Goal: Transaction & Acquisition: Purchase product/service

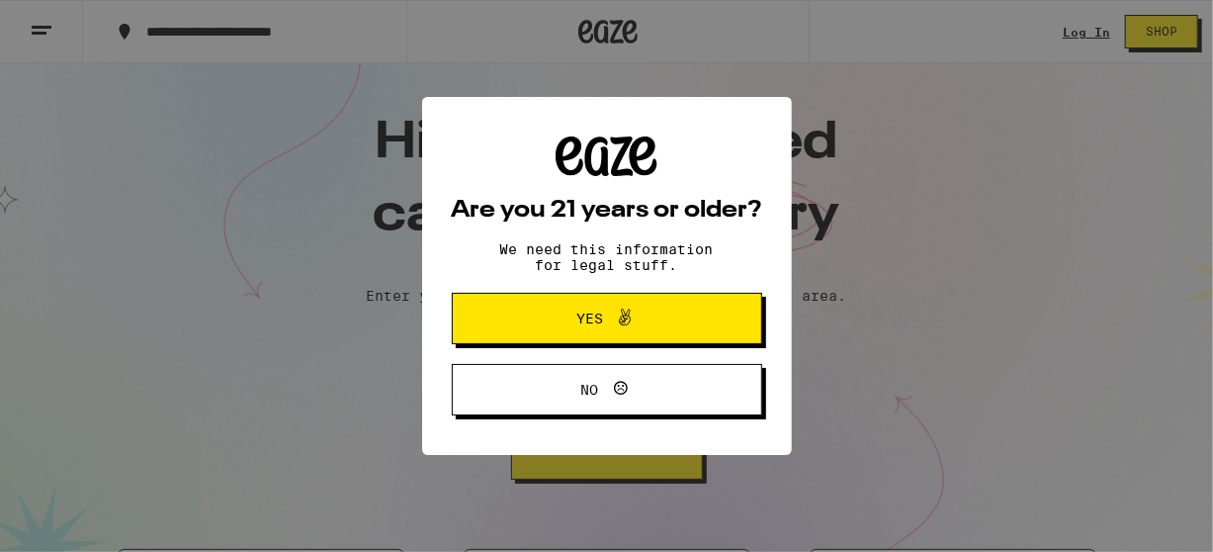
click at [676, 312] on span "Yes" at bounding box center [607, 319] width 150 height 26
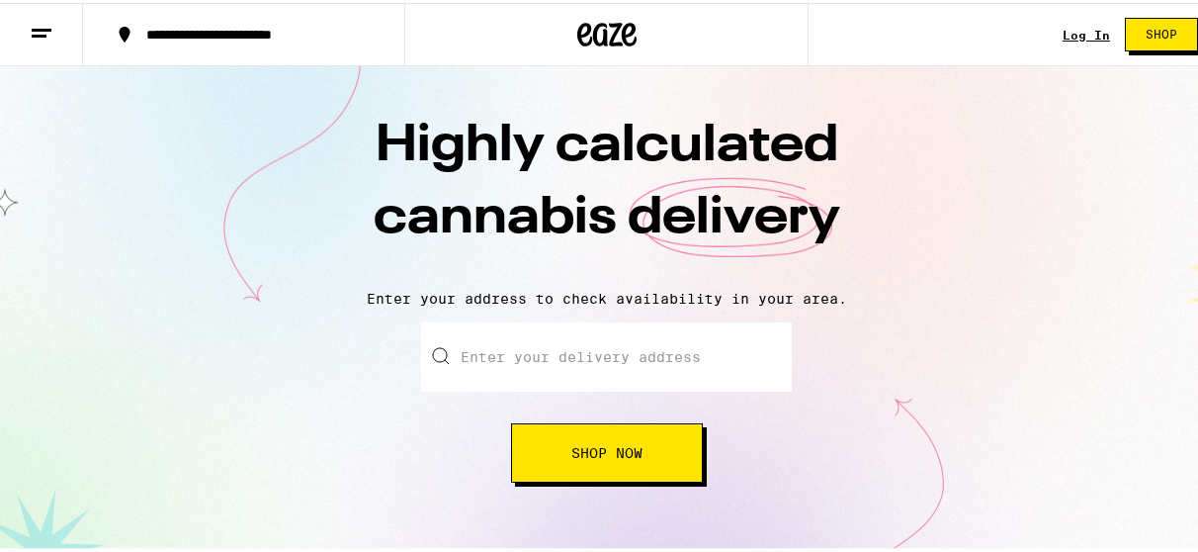
click at [1068, 26] on link "Log In" at bounding box center [1086, 32] width 47 height 13
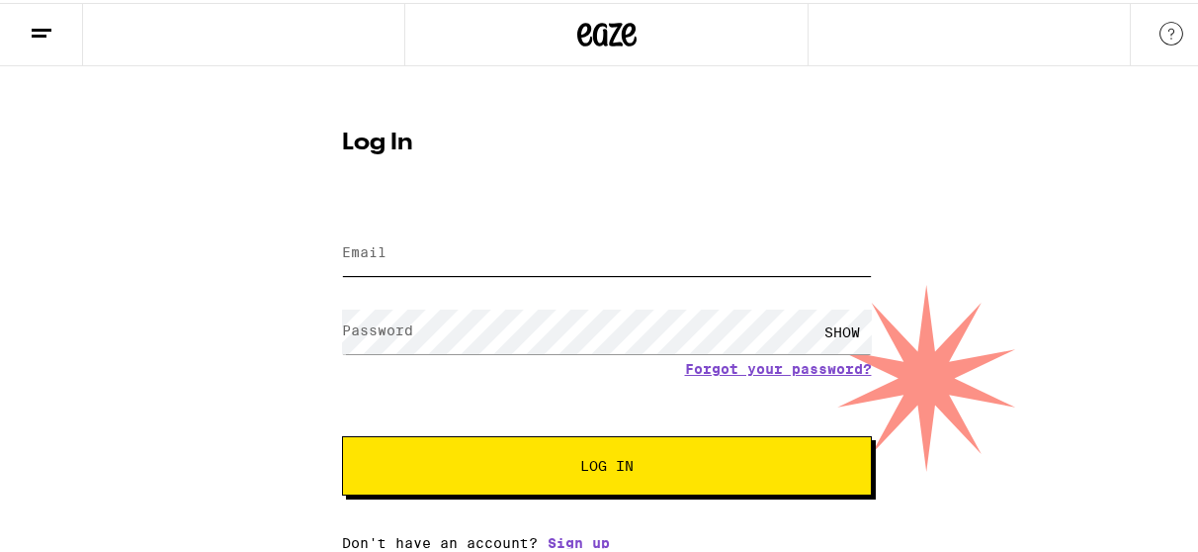
click at [583, 248] on input "Email" at bounding box center [607, 250] width 530 height 44
type input "[EMAIL_ADDRESS][DOMAIN_NAME]"
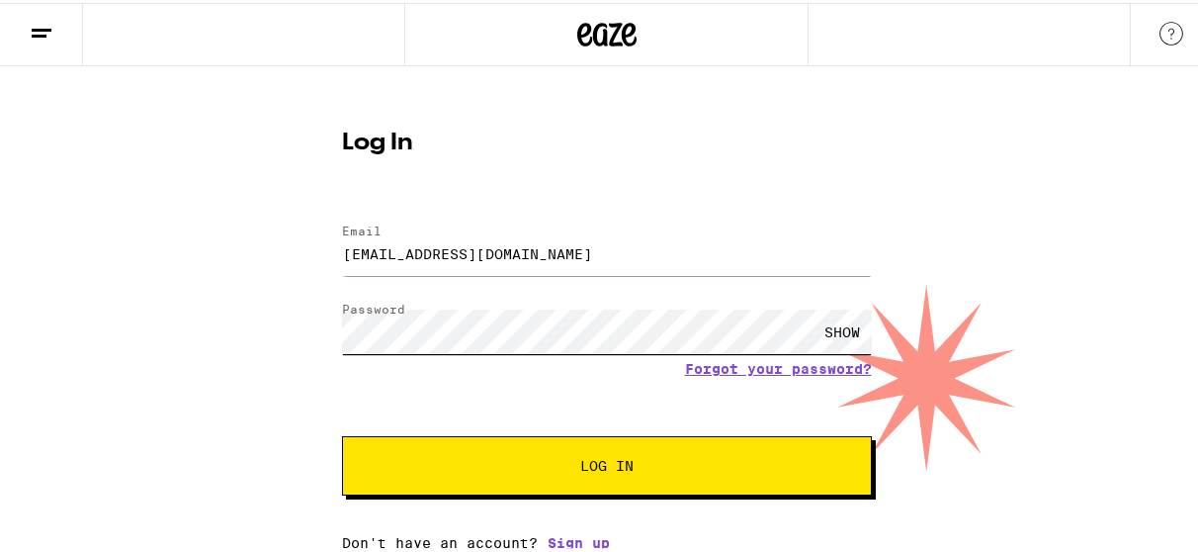
click at [342, 433] on button "Log In" at bounding box center [607, 462] width 530 height 59
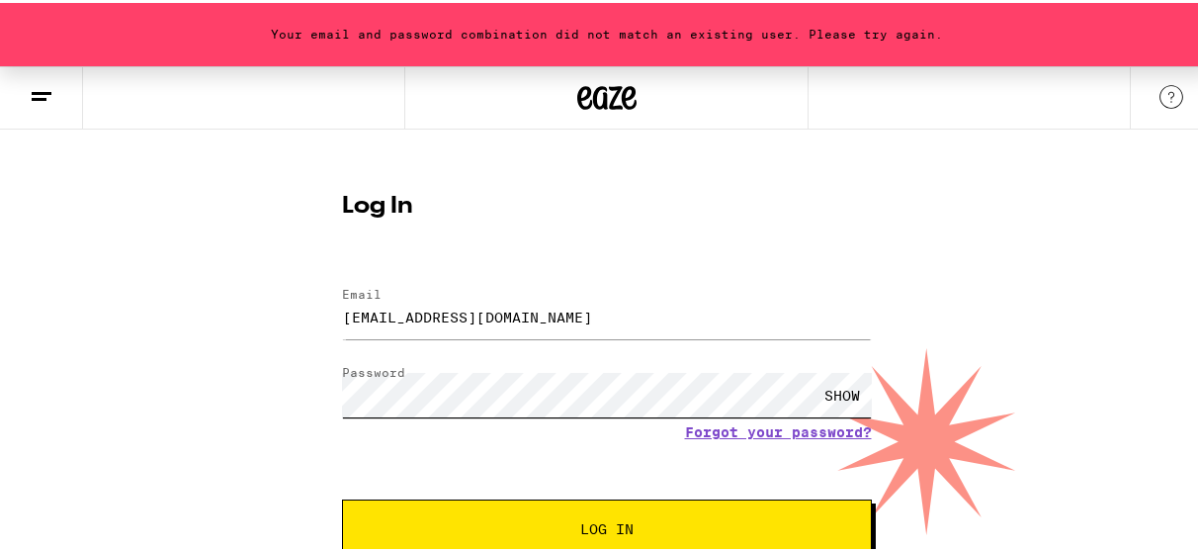
click at [284, 398] on div "Your email and password combination did not match an existing user. Please try …" at bounding box center [606, 337] width 1213 height 548
click at [342, 496] on button "Log In" at bounding box center [607, 525] width 530 height 59
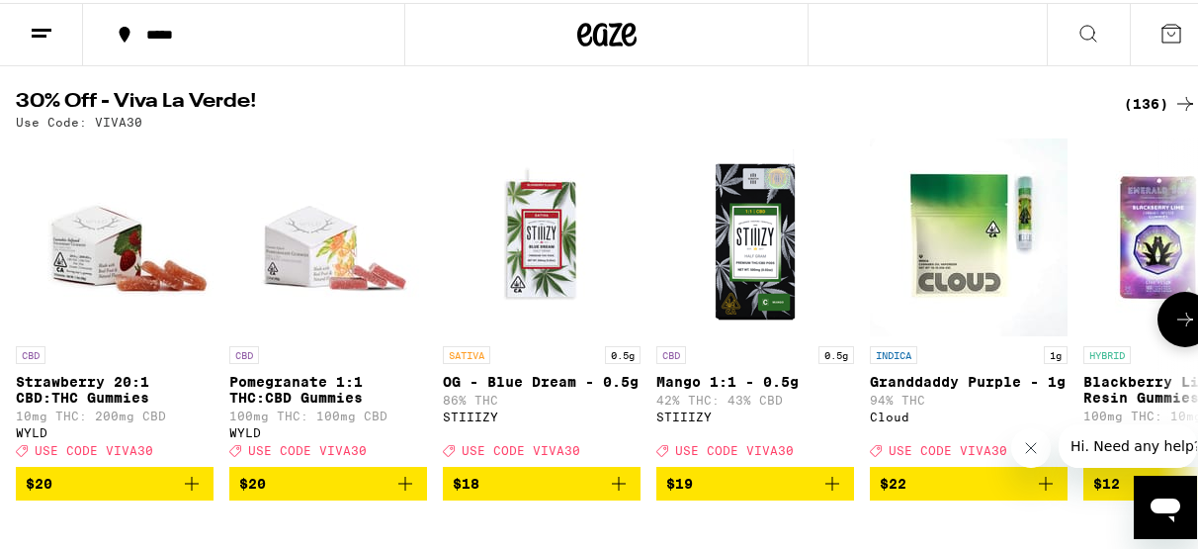
scroll to position [138, 0]
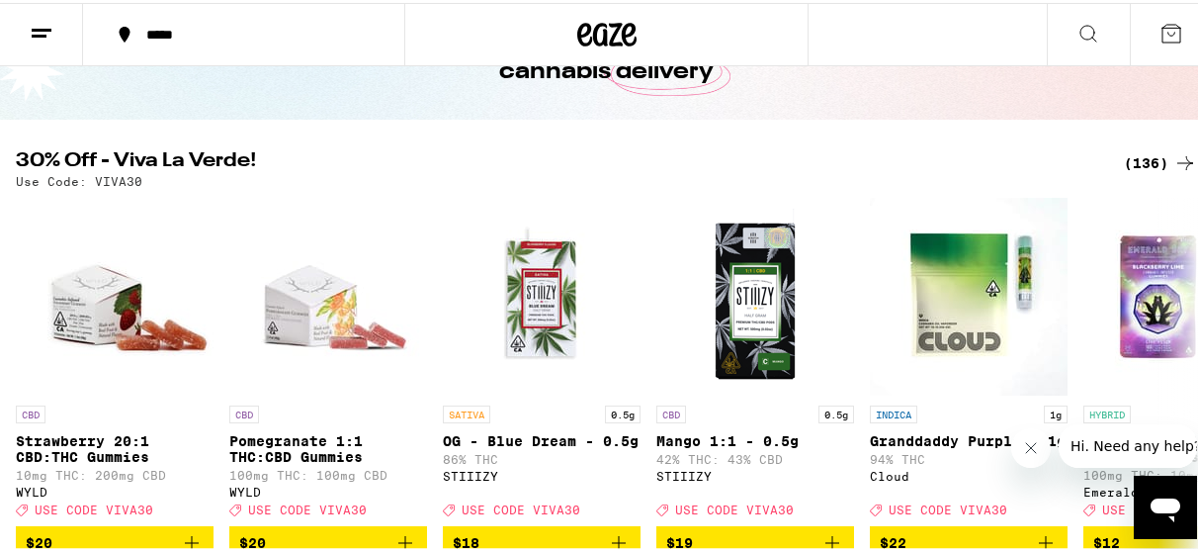
click at [1124, 159] on div "(136)" at bounding box center [1160, 160] width 73 height 24
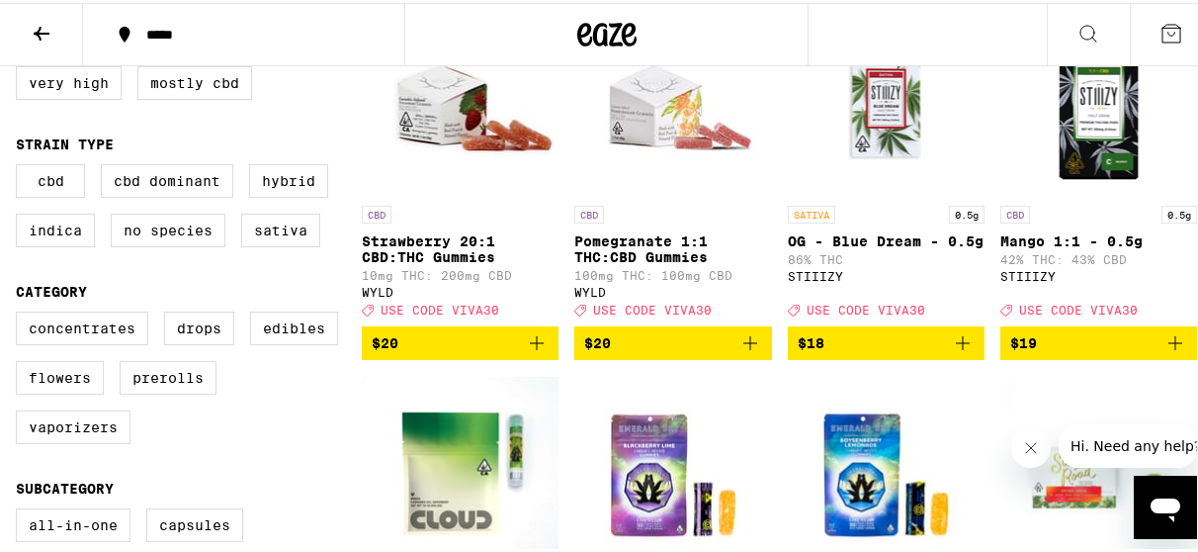
scroll to position [322, 0]
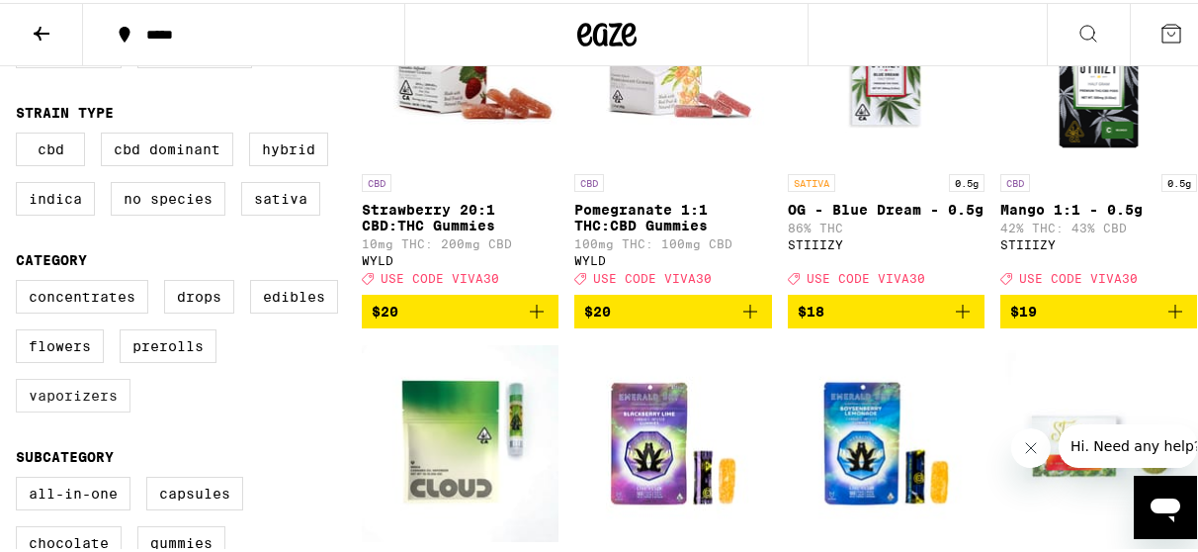
click at [117, 409] on label "Vaporizers" at bounding box center [73, 393] width 115 height 34
click at [21, 281] on input "Vaporizers" at bounding box center [20, 280] width 1 height 1
checkbox input "true"
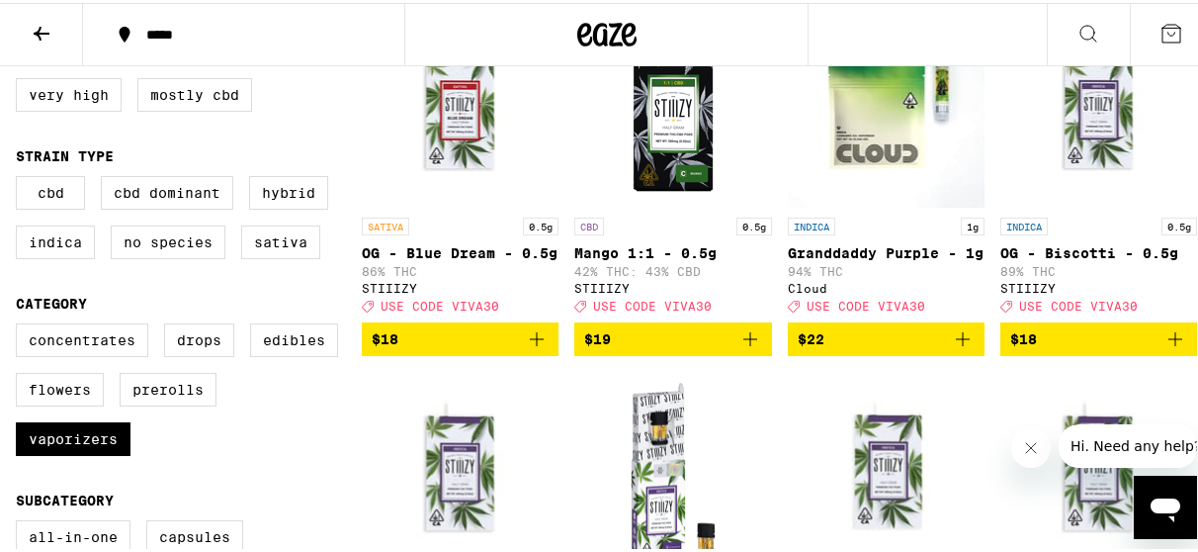
scroll to position [280, 0]
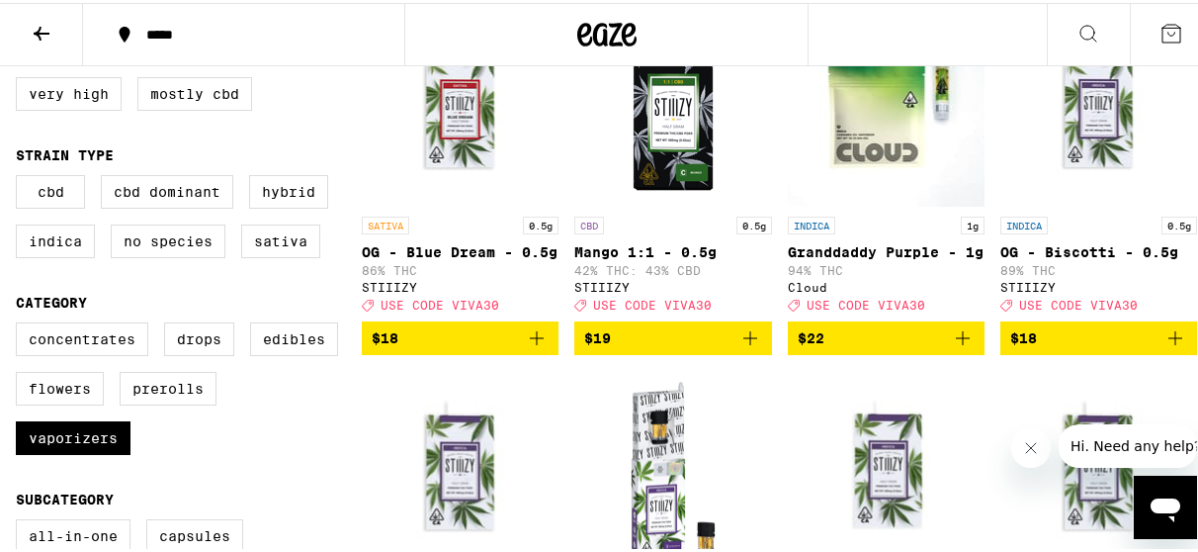
click at [951, 347] on icon "Add to bag" at bounding box center [963, 335] width 24 height 24
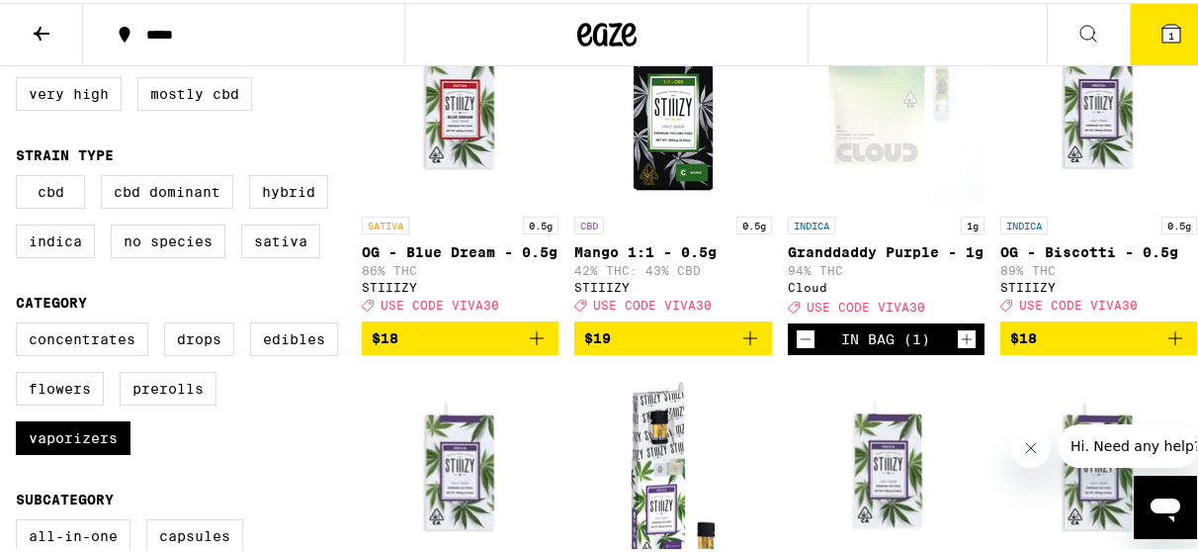
click at [958, 348] on icon "Increment" at bounding box center [967, 336] width 18 height 24
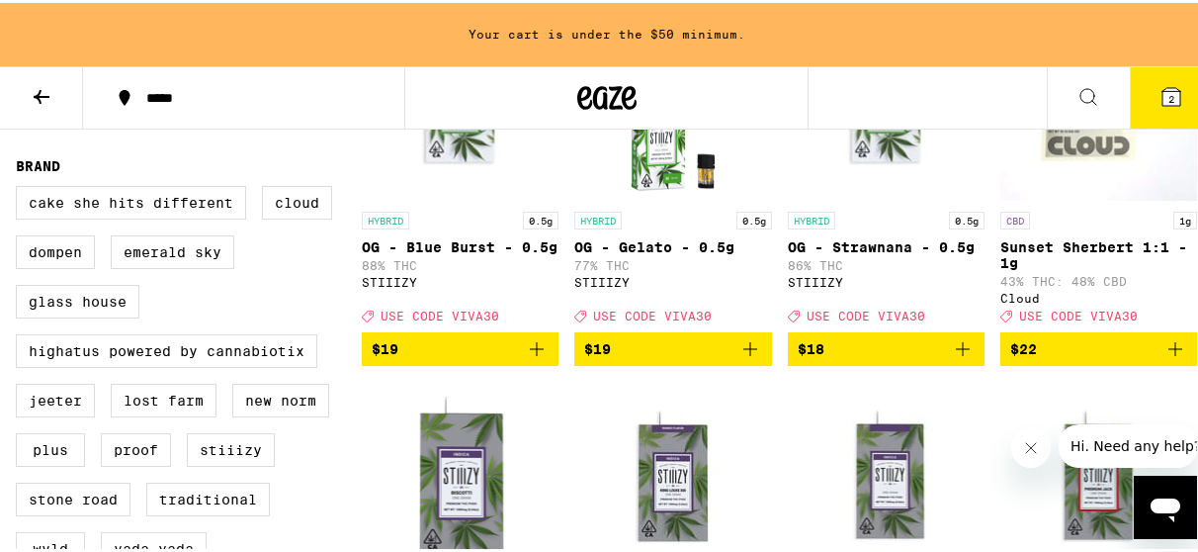
scroll to position [1503, 0]
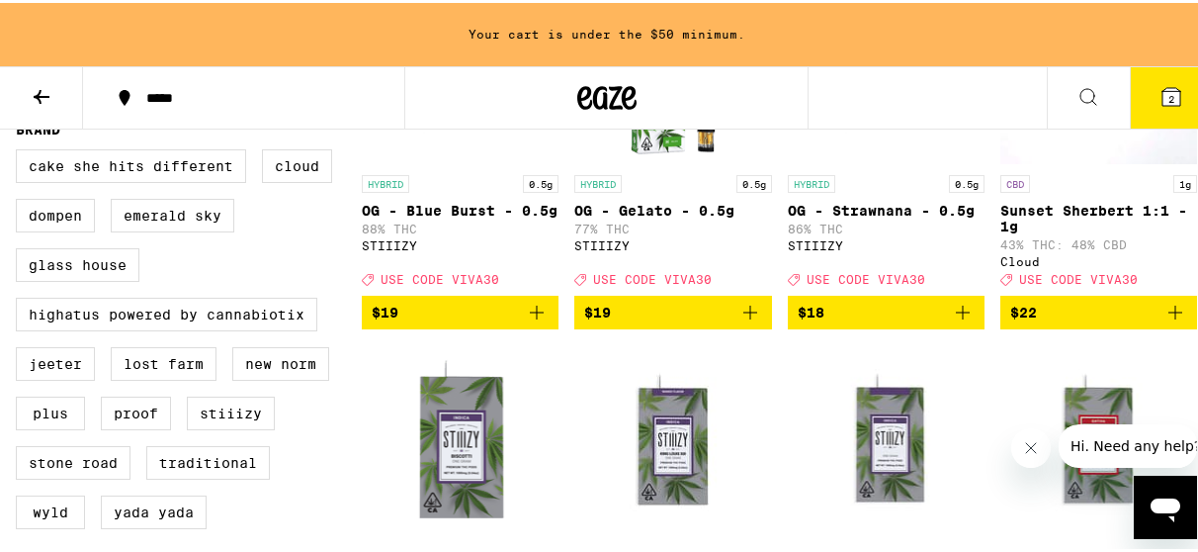
click at [1171, 321] on icon "Add to bag" at bounding box center [1176, 310] width 24 height 24
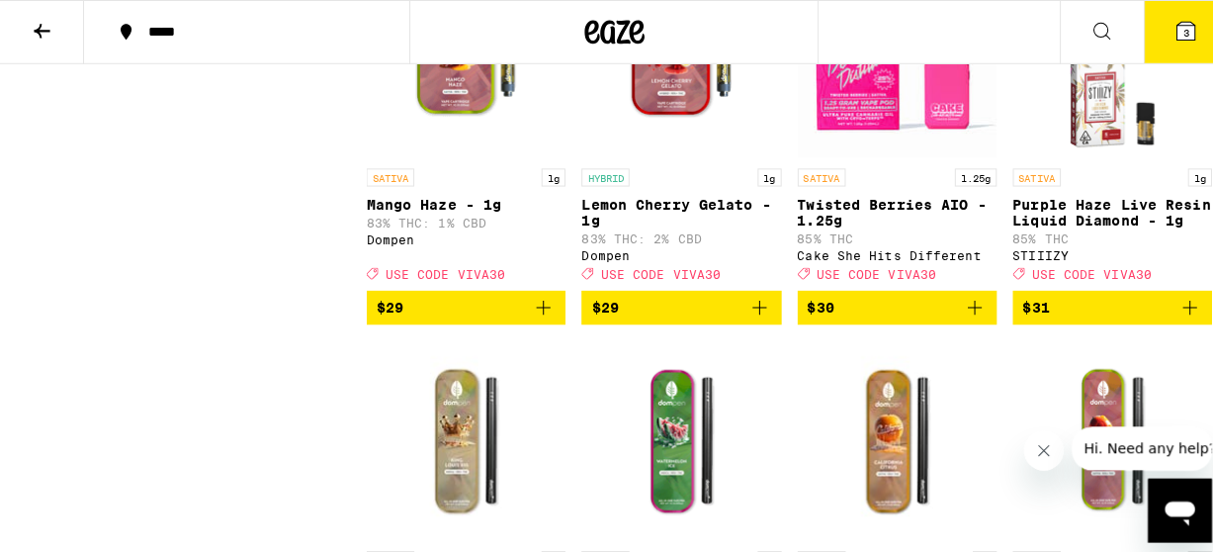
scroll to position [2580, 0]
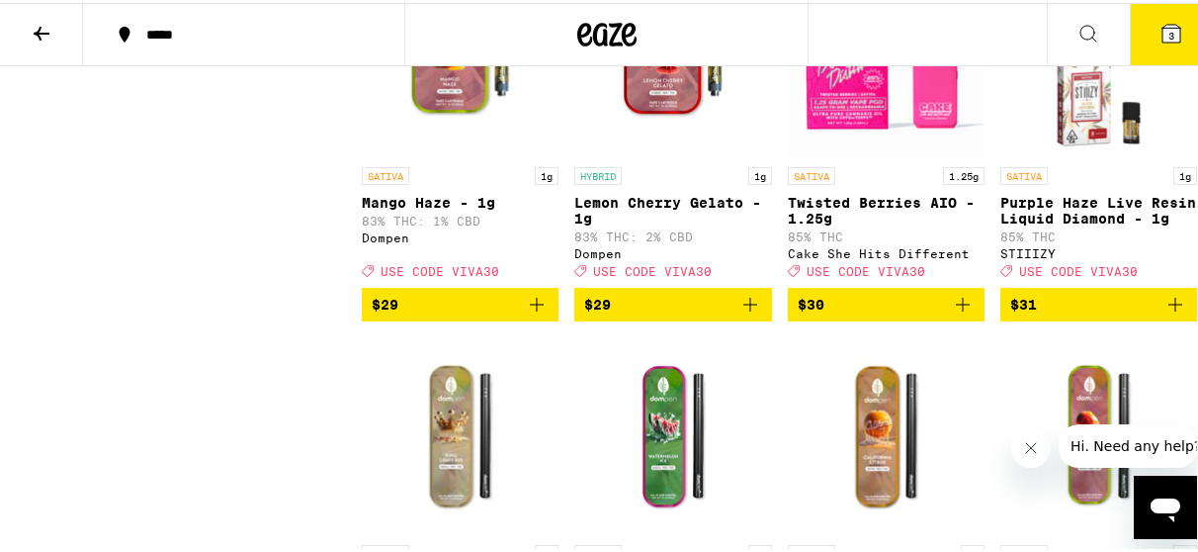
click at [749, 313] on icon "Add to bag" at bounding box center [751, 302] width 24 height 24
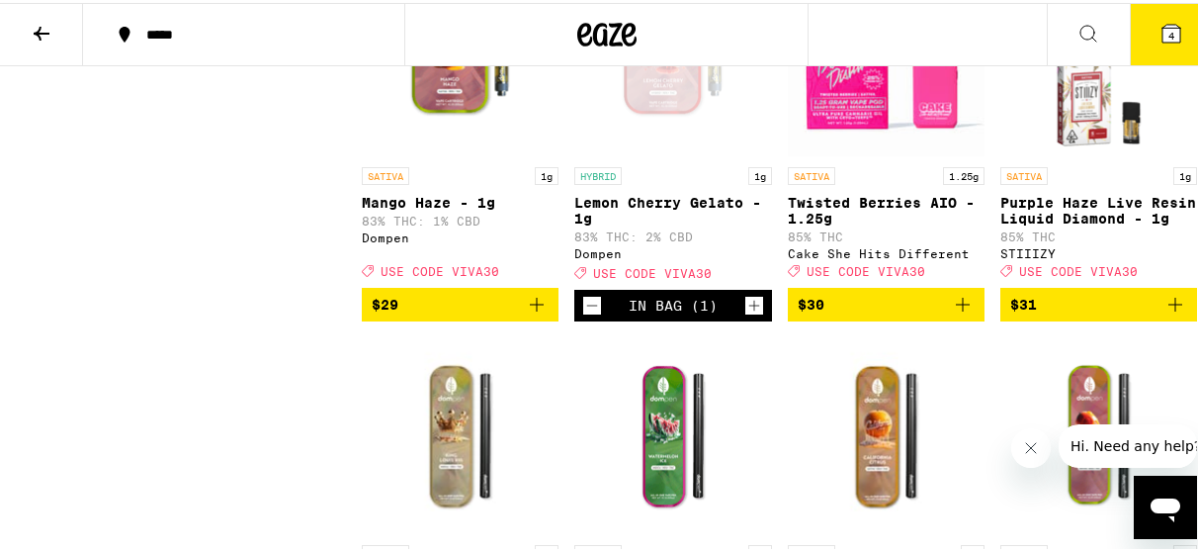
click at [1167, 40] on icon at bounding box center [1172, 31] width 24 height 24
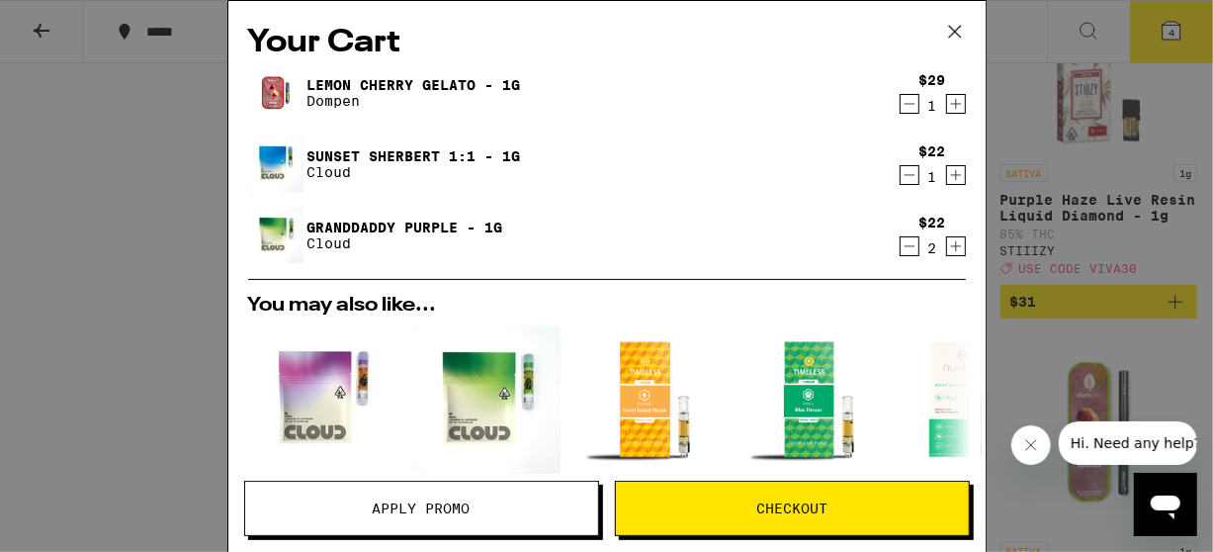
click at [401, 507] on span "Apply Promo" at bounding box center [422, 508] width 98 height 14
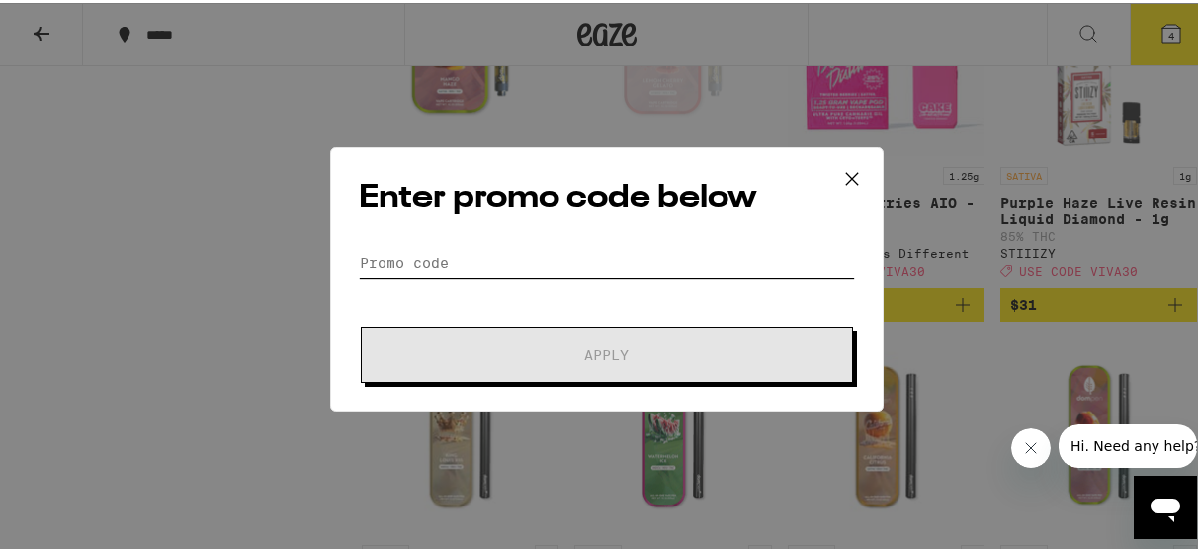
click at [445, 264] on input "Promo Code" at bounding box center [607, 260] width 496 height 30
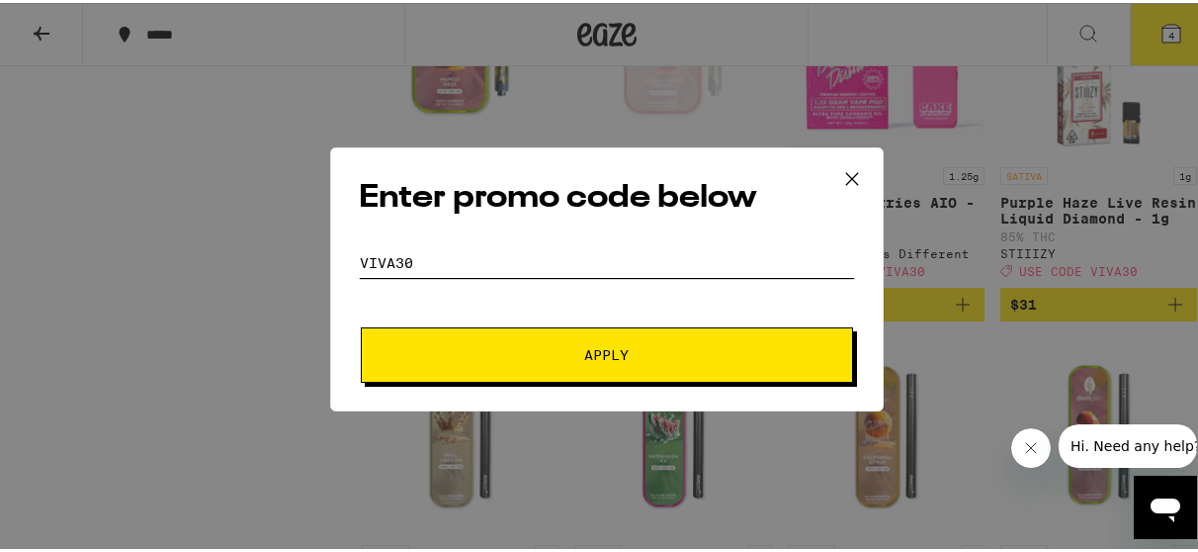
type input "viva30"
click at [462, 359] on button "Apply" at bounding box center [607, 351] width 492 height 55
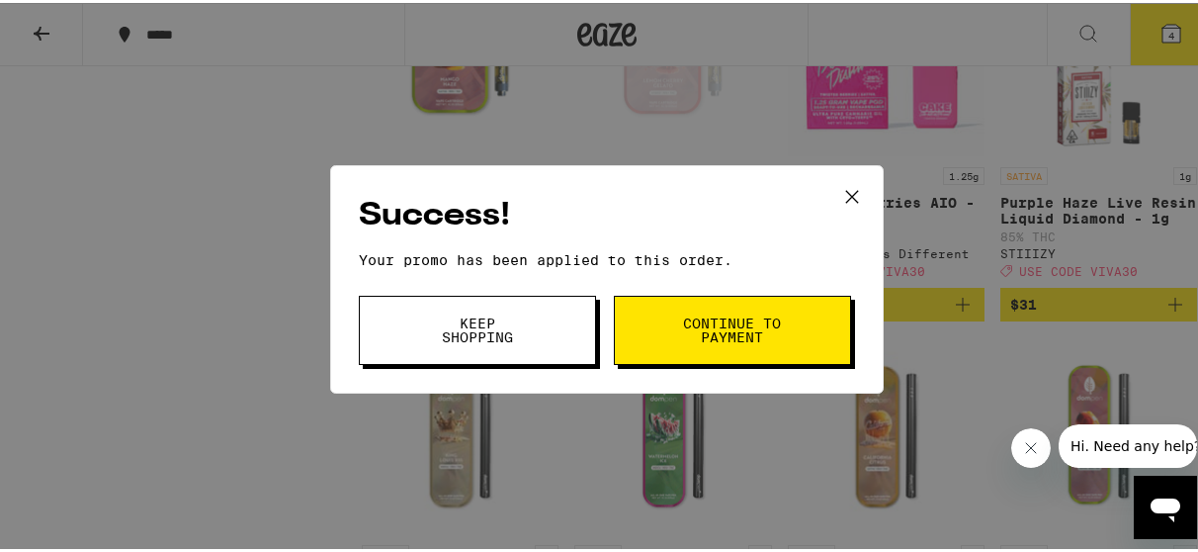
click at [710, 322] on span "Continue to payment" at bounding box center [732, 327] width 101 height 28
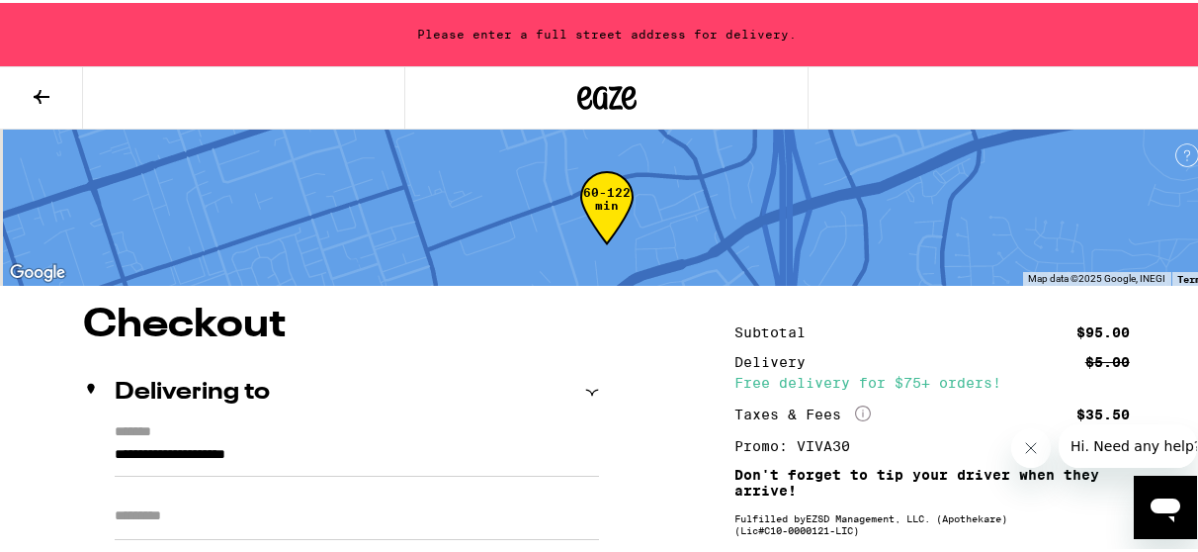
scroll to position [145, 0]
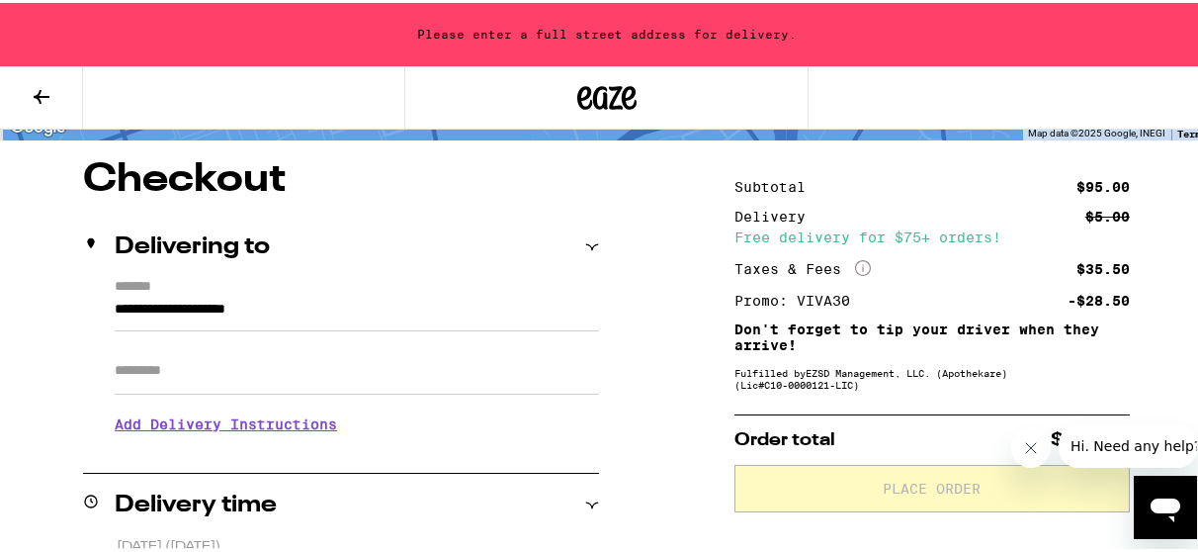
click at [371, 306] on input "**********" at bounding box center [357, 312] width 484 height 34
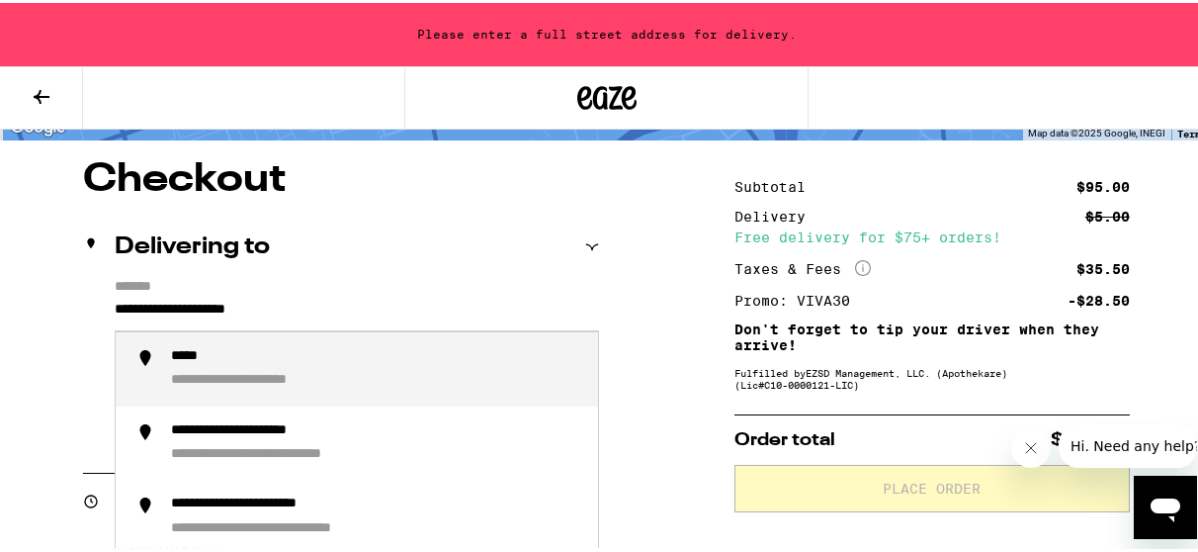
drag, startPoint x: 356, startPoint y: 308, endPoint x: 77, endPoint y: 275, distance: 280.7
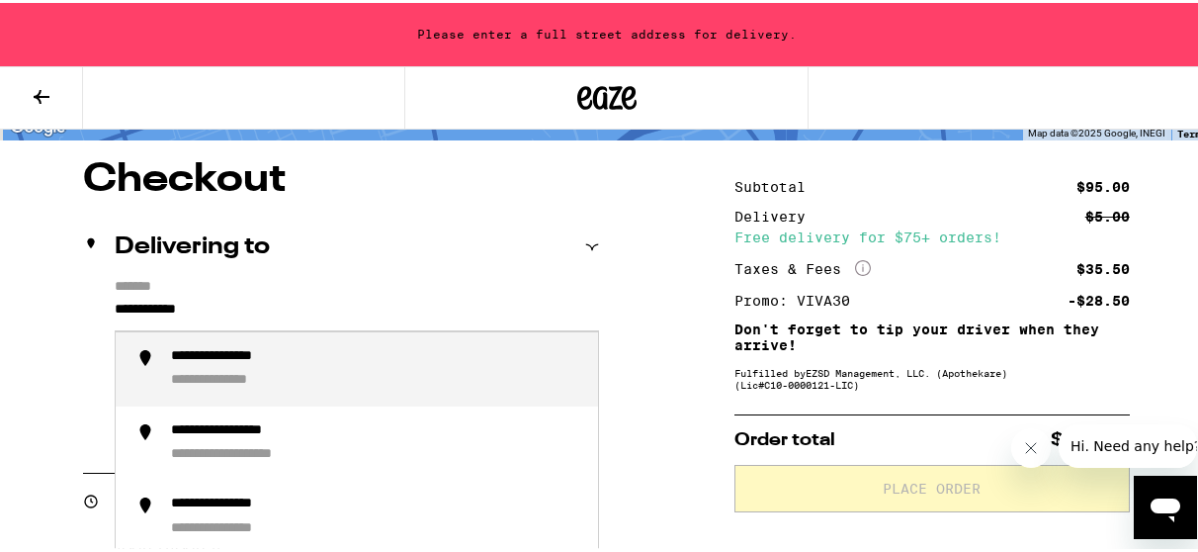
click at [248, 372] on div "**********" at bounding box center [238, 378] width 134 height 19
type input "**********"
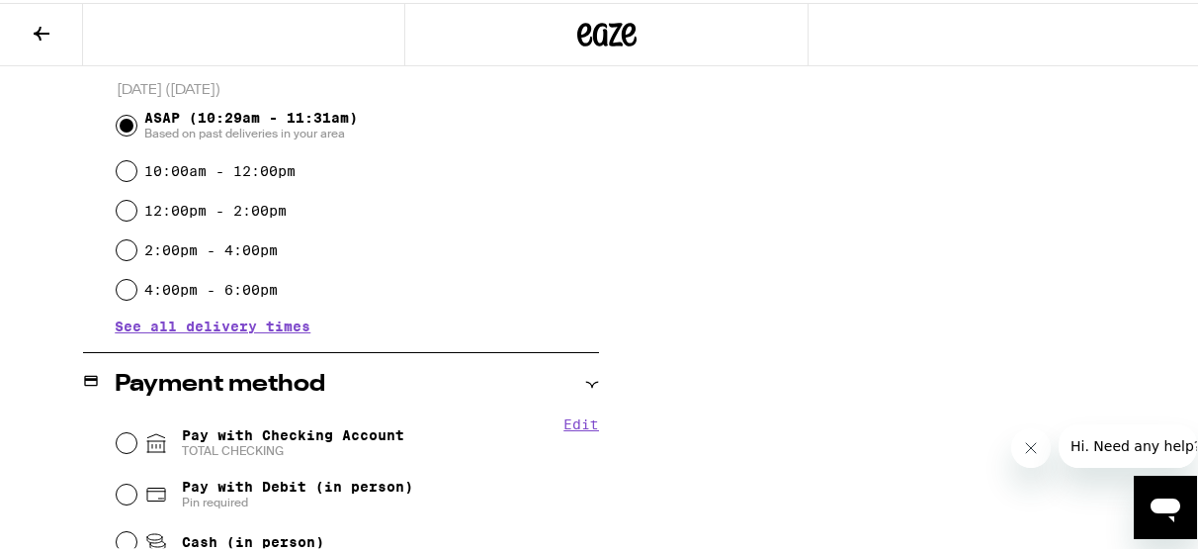
scroll to position [540, 0]
click at [119, 444] on input "Pay with Checking Account TOTAL CHECKING" at bounding box center [127, 439] width 20 height 20
radio input "true"
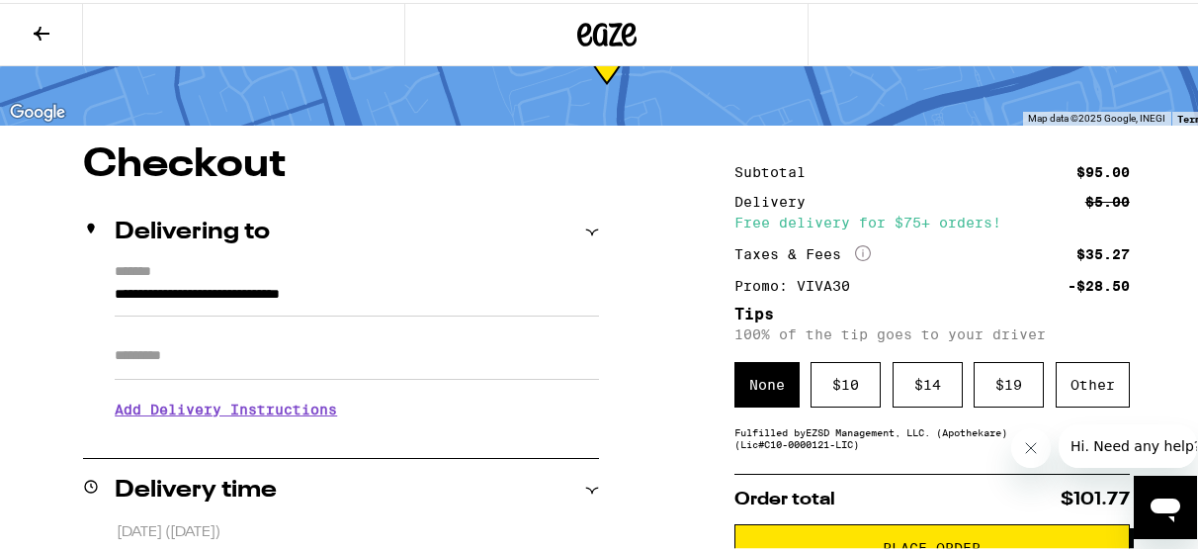
scroll to position [92, 0]
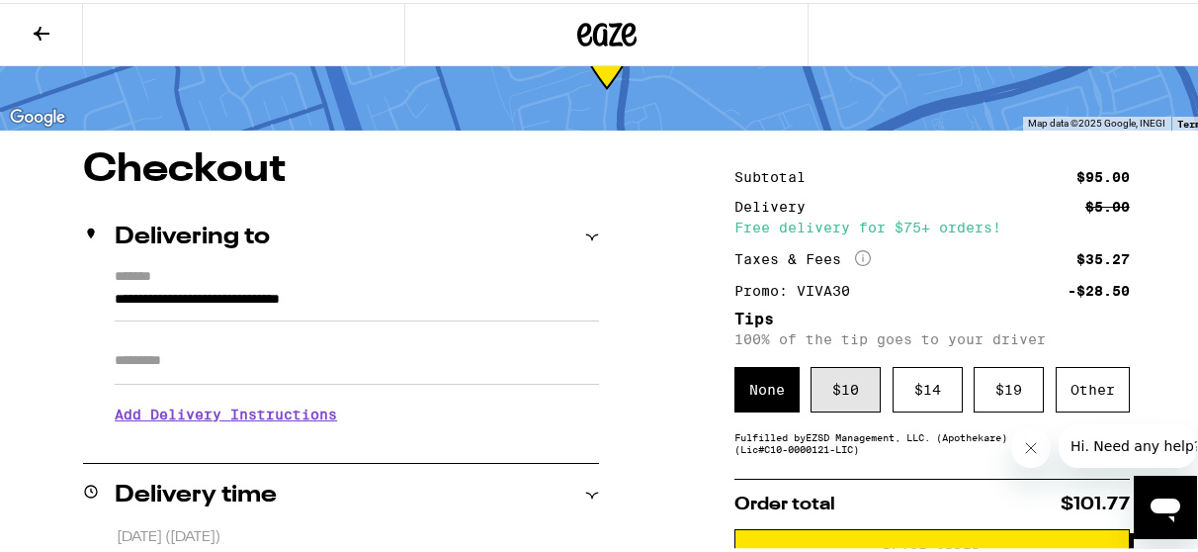
click at [824, 400] on div "$ 10" at bounding box center [846, 386] width 70 height 45
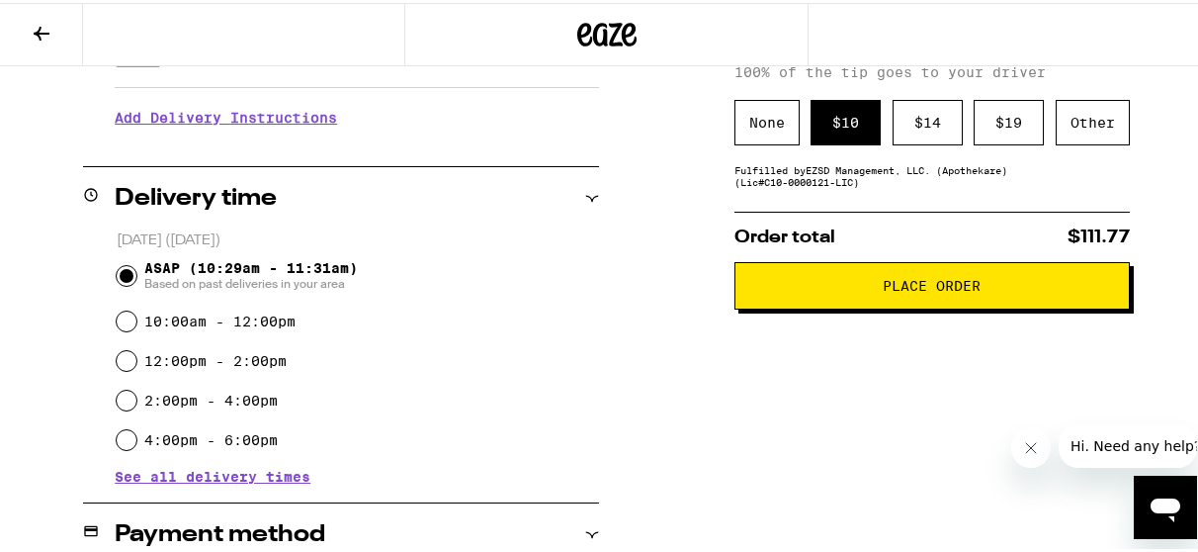
scroll to position [389, 0]
click at [125, 357] on input "12:00pm - 2:00pm" at bounding box center [127, 358] width 20 height 20
radio input "true"
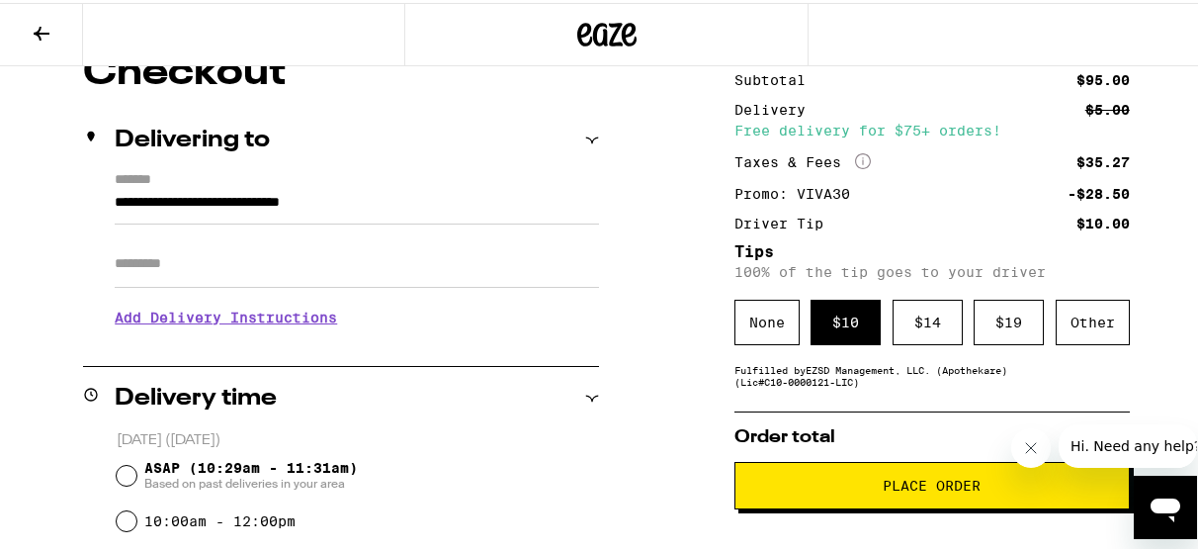
scroll to position [221, 0]
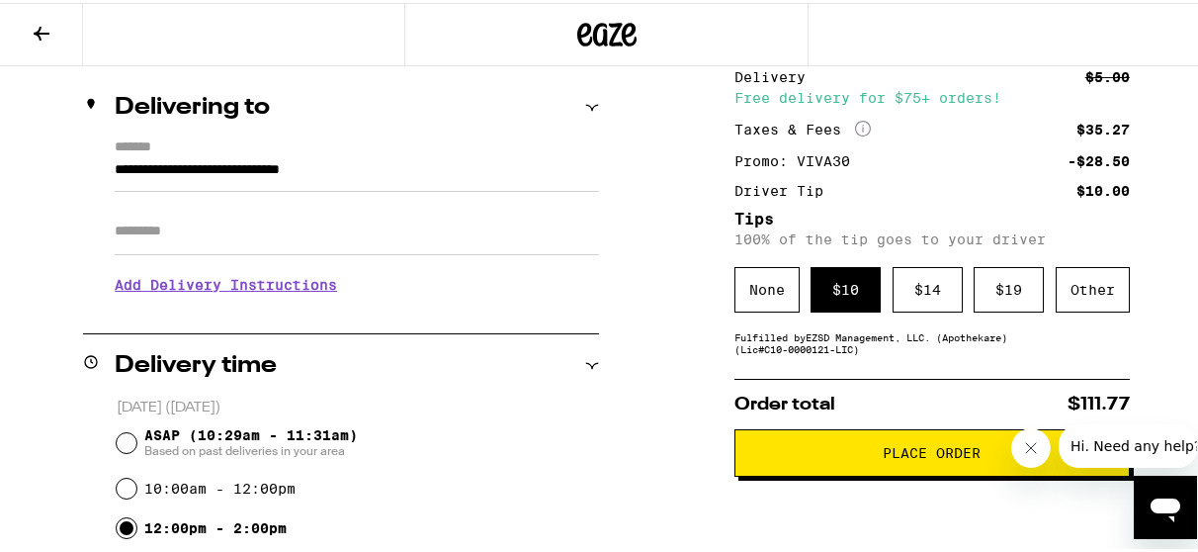
click at [828, 454] on span "Place Order" at bounding box center [932, 450] width 362 height 14
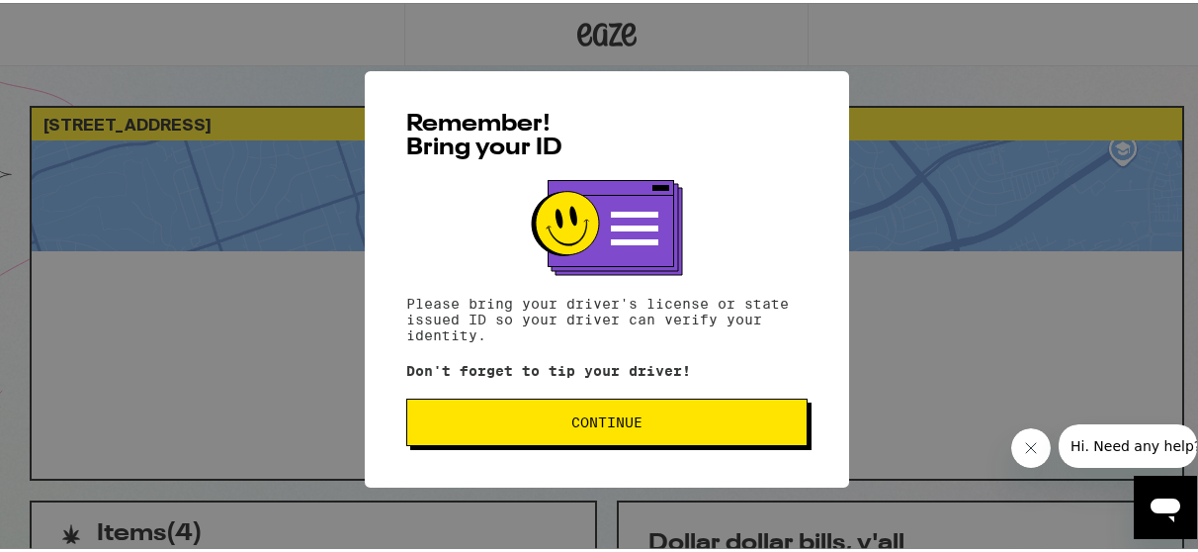
click at [660, 424] on span "Continue" at bounding box center [607, 419] width 368 height 14
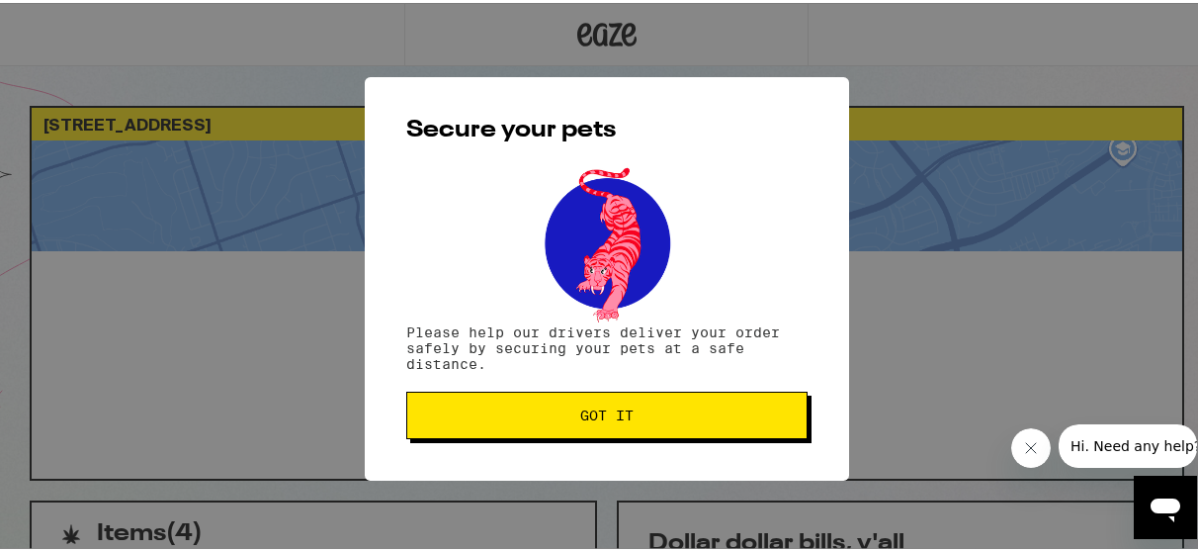
click at [660, 424] on button "Got it" at bounding box center [606, 412] width 401 height 47
